Goal: Information Seeking & Learning: Learn about a topic

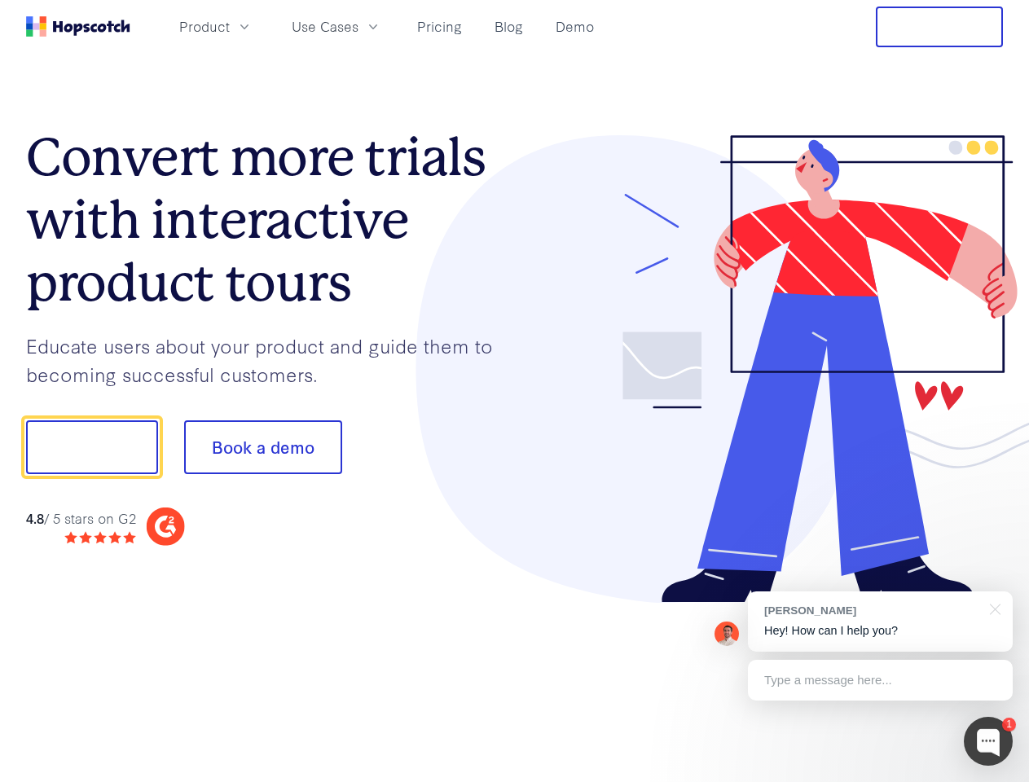
click at [515, 391] on div at bounding box center [759, 369] width 489 height 469
click at [230, 26] on span "Product" at bounding box center [204, 26] width 51 height 20
click at [359, 26] on span "Use Cases" at bounding box center [325, 26] width 67 height 20
click at [940, 27] on button "Free Trial" at bounding box center [939, 27] width 127 height 41
click at [91, 447] on button "Show me!" at bounding box center [92, 448] width 132 height 54
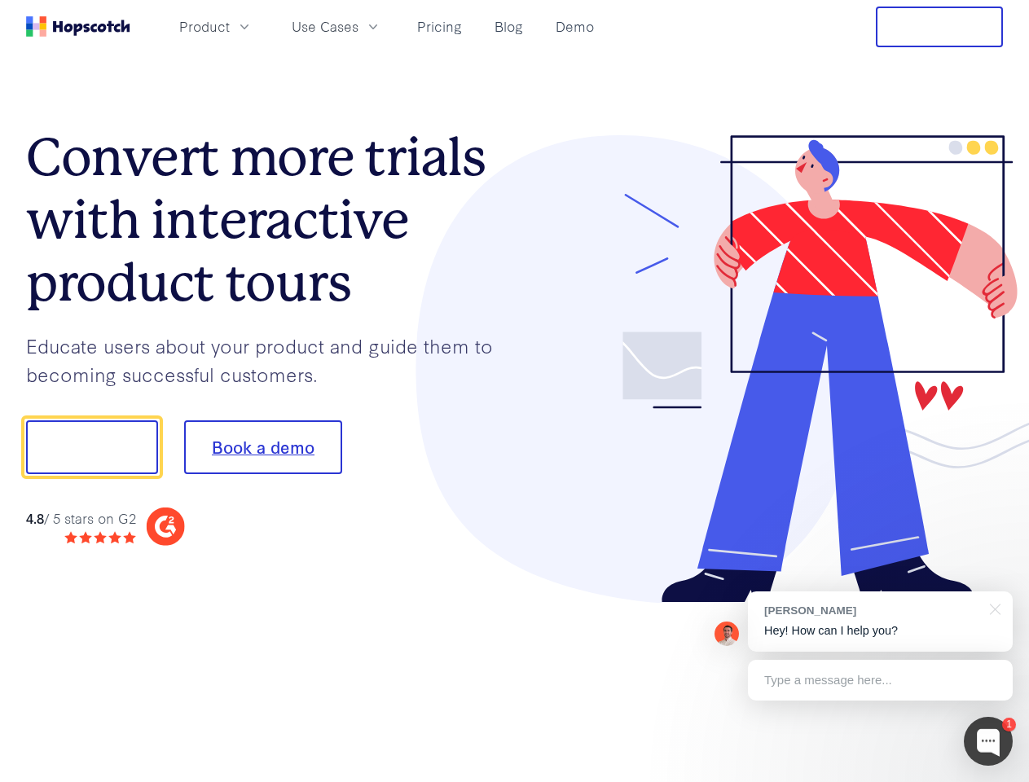
click at [262, 447] on button "Book a demo" at bounding box center [263, 448] width 158 height 54
click at [989, 742] on div at bounding box center [988, 741] width 49 height 49
click at [880, 622] on div "[PERSON_NAME] Hey! How can I help you?" at bounding box center [880, 622] width 265 height 60
click at [993, 608] on div at bounding box center [992, 608] width 41 height 33
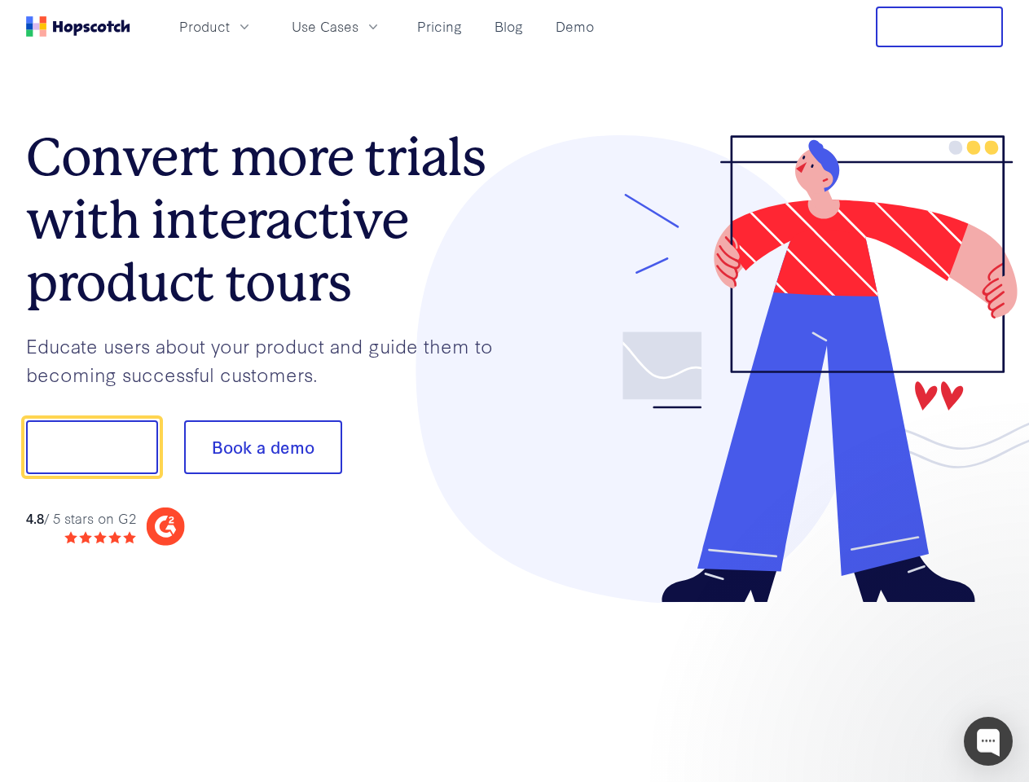
click at [880, 681] on div at bounding box center [860, 554] width 306 height 325
